Goal: Communication & Community: Answer question/provide support

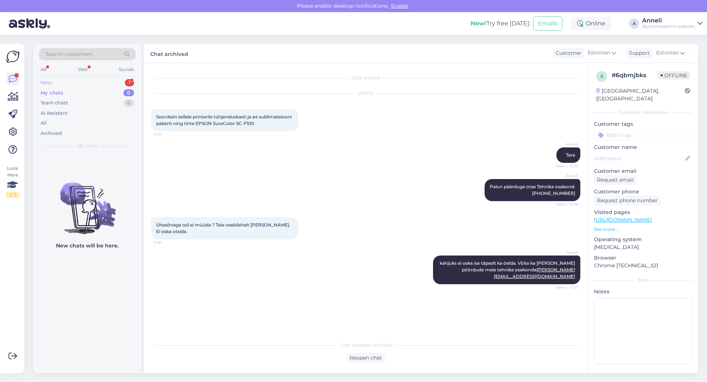
click at [117, 85] on div "New 1" at bounding box center [87, 83] width 96 height 10
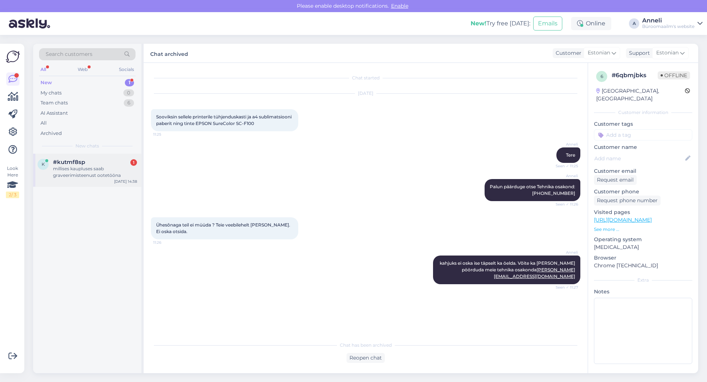
click at [81, 164] on span "#kutmf8sp" at bounding box center [69, 162] width 32 height 7
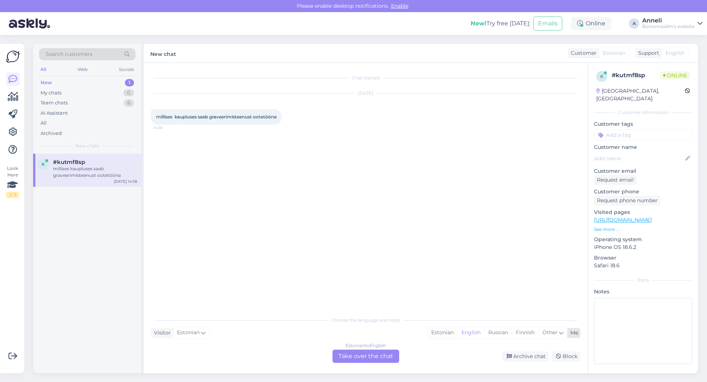
click at [441, 331] on div "Estonian" at bounding box center [442, 333] width 30 height 11
click at [390, 353] on div "Estonian to Estonian Take over the chat" at bounding box center [365, 356] width 67 height 13
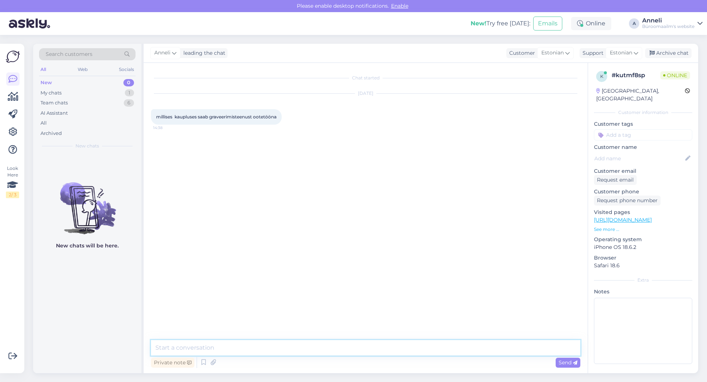
click at [346, 348] on textarea at bounding box center [365, 347] width 429 height 15
type textarea "Tere"
type textarea "graveerimine on meil ainult Peterburi tee kaupluses."
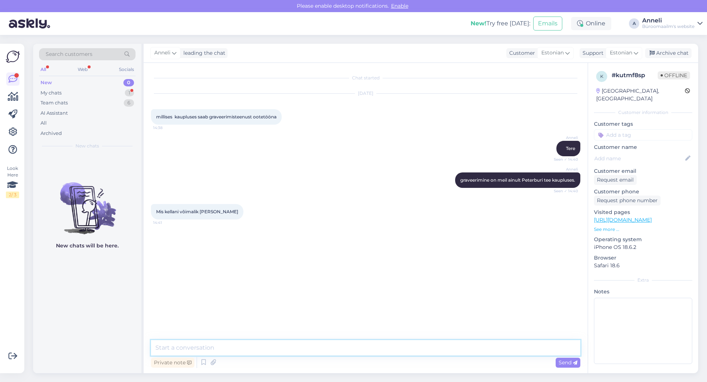
click at [248, 350] on textarea at bounding box center [365, 347] width 429 height 15
type textarea "kella 18.00-ni"
click at [271, 245] on div "[PERSON_NAME] 18.00-ni 14:53" at bounding box center [365, 244] width 429 height 32
